Goal: Transaction & Acquisition: Purchase product/service

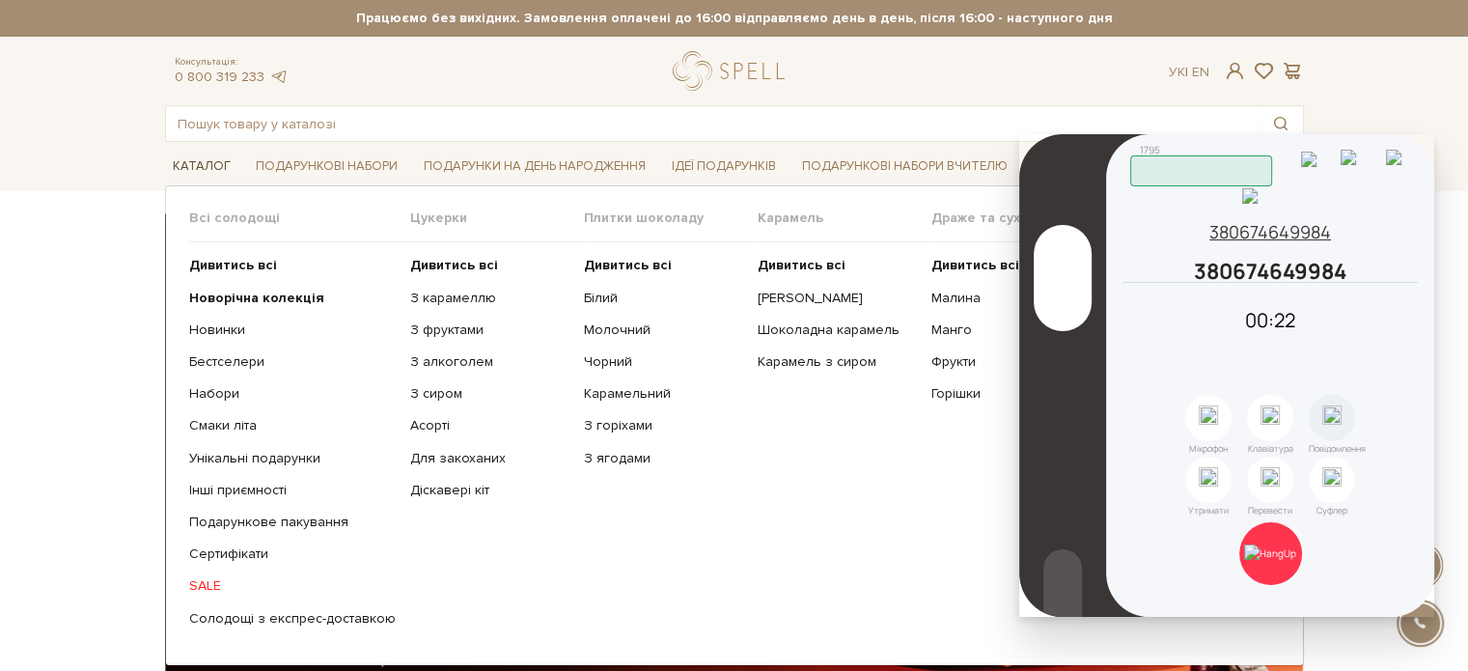
click at [209, 157] on link "Каталог" at bounding box center [201, 167] width 73 height 30
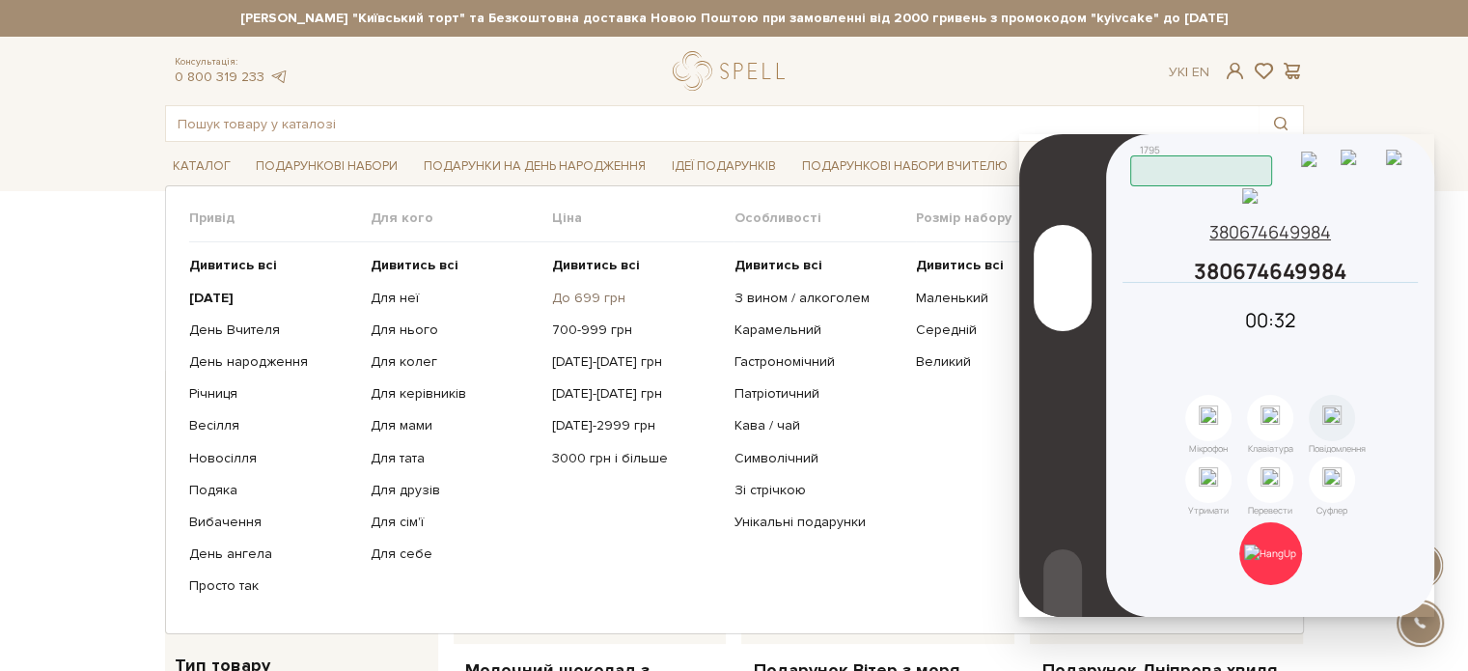
click at [583, 300] on link "До 699 грн" at bounding box center [635, 298] width 167 height 17
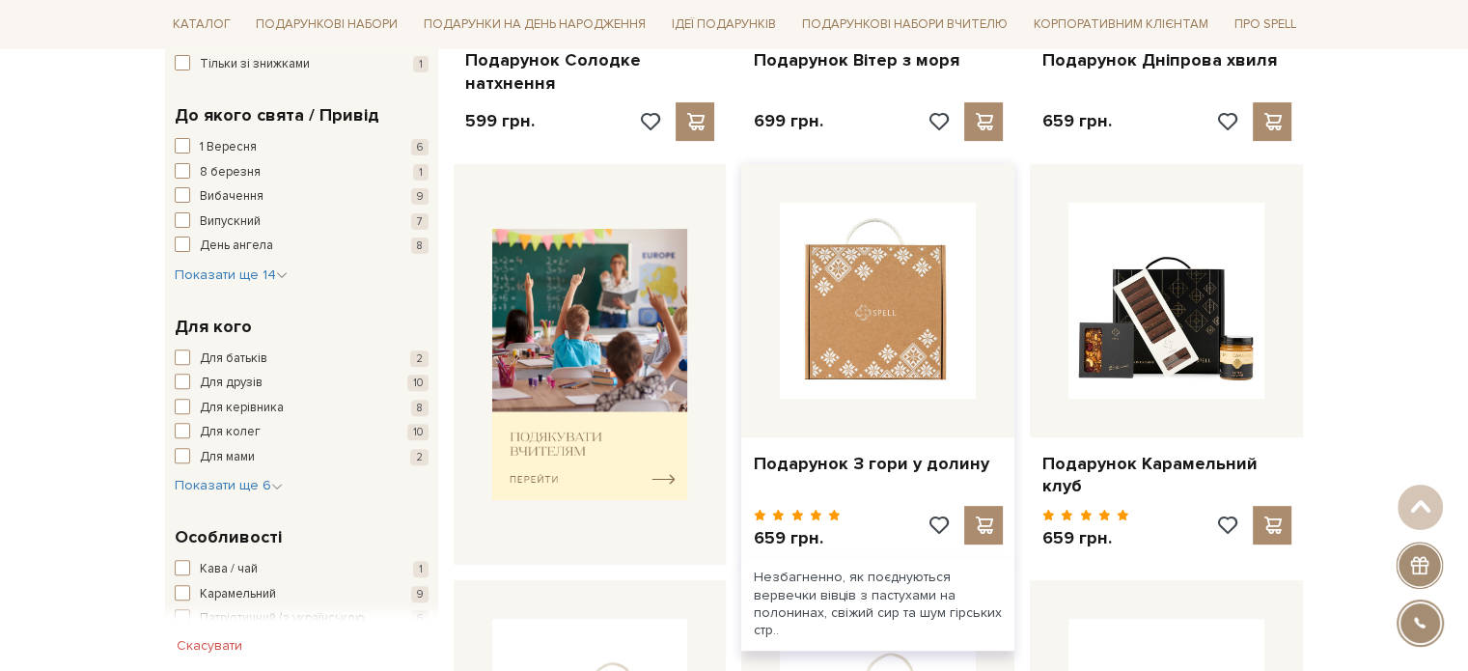
scroll to position [483, 0]
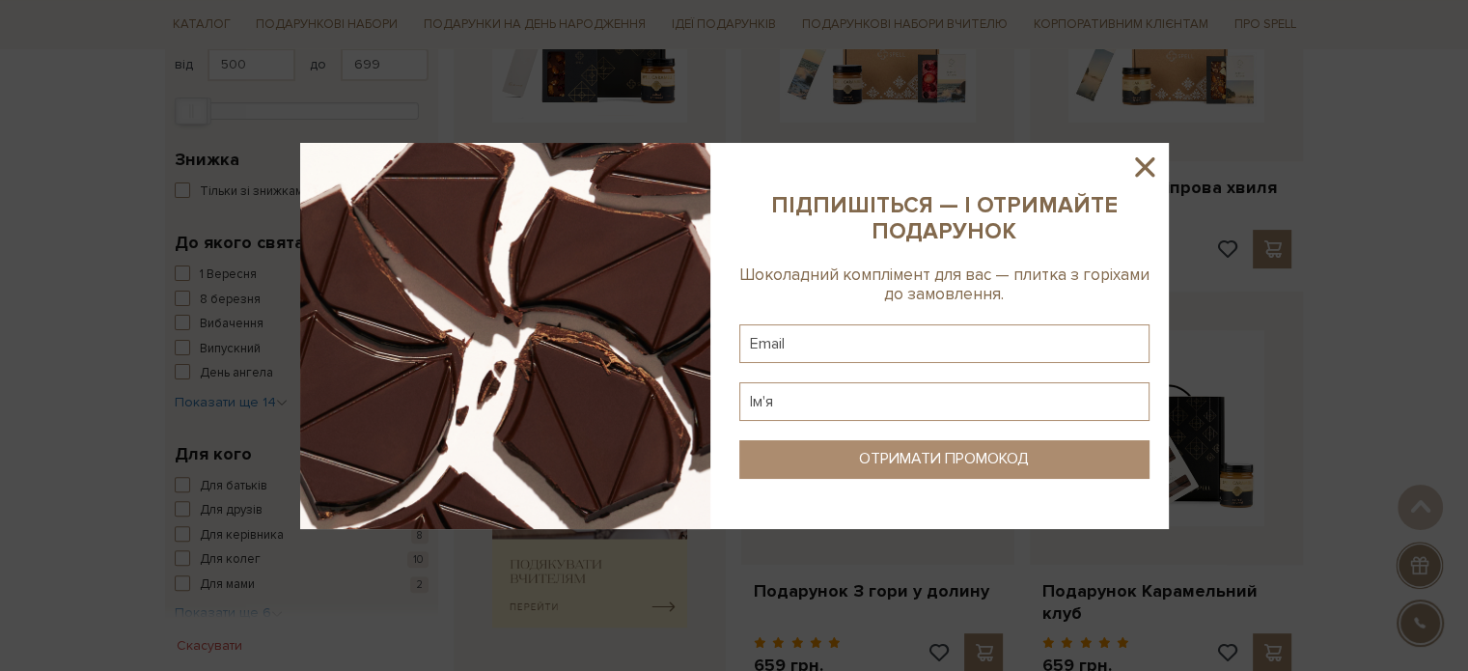
click at [1157, 159] on icon at bounding box center [1144, 167] width 33 height 33
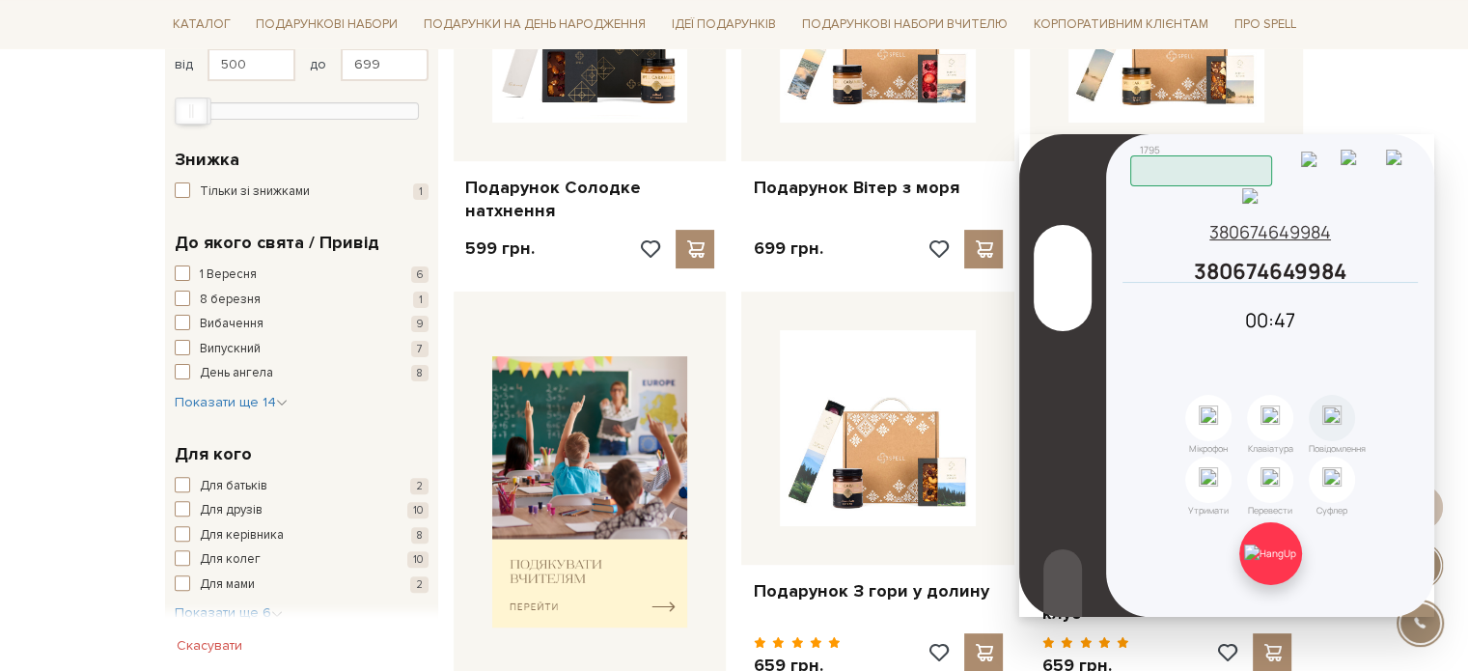
click at [1284, 562] on img at bounding box center [1270, 552] width 52 height 17
